Goal: Understand site structure: Grasp the organization and layout of the website

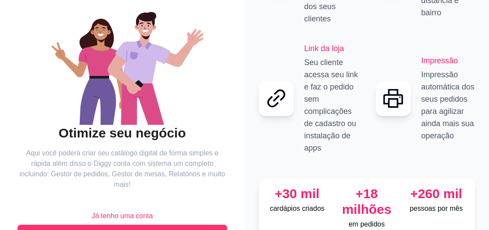
scroll to position [123, 0]
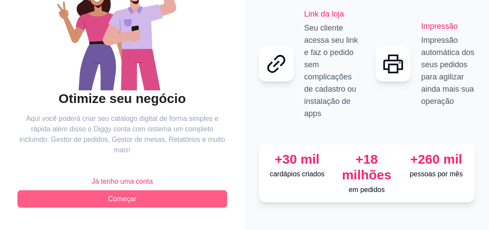
click at [158, 196] on button "Começar" at bounding box center [122, 198] width 210 height 17
